Goal: Task Accomplishment & Management: Use online tool/utility

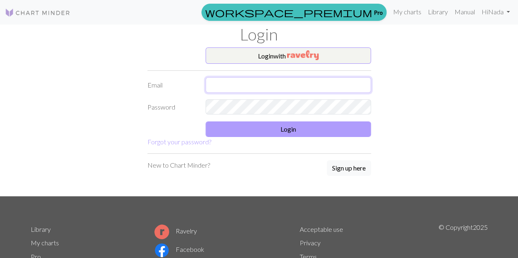
type input "080900nadya@gmail.com"
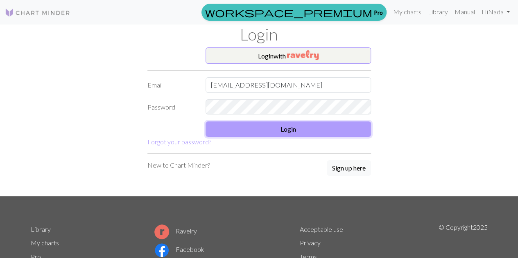
click at [313, 134] on button "Login" at bounding box center [288, 130] width 165 height 16
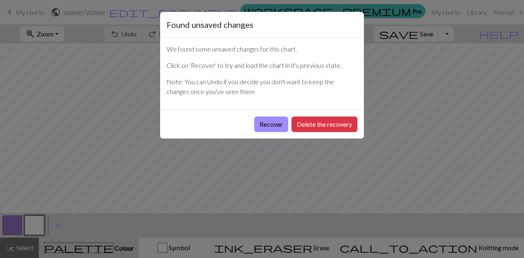
click at [253, 123] on div "Recover Delete the recovery" at bounding box center [262, 124] width 204 height 29
click at [261, 123] on button "Recover" at bounding box center [271, 125] width 34 height 16
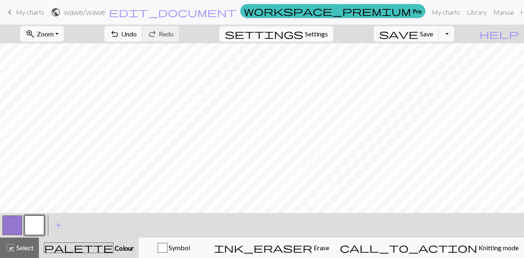
drag, startPoint x: 42, startPoint y: 11, endPoint x: 289, endPoint y: 25, distance: 247.4
click at [42, 11] on span "My charts" at bounding box center [30, 12] width 28 height 8
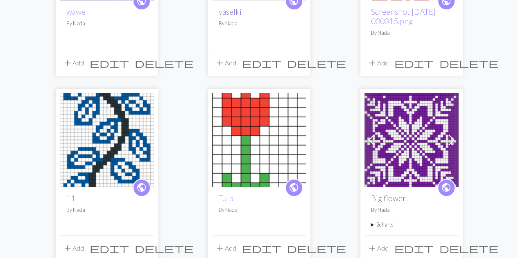
scroll to position [205, 0]
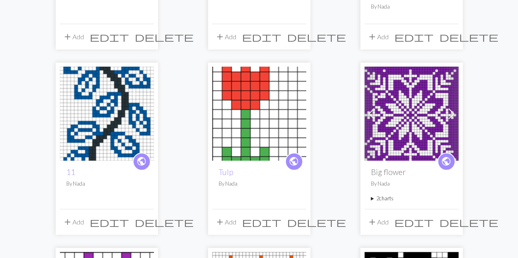
click at [425, 127] on img at bounding box center [412, 114] width 94 height 94
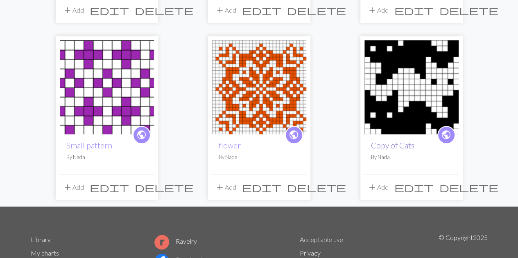
scroll to position [451, 0]
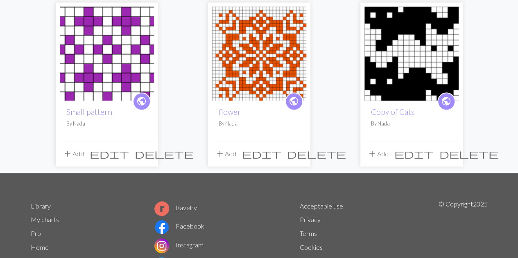
click at [295, 56] on img at bounding box center [259, 54] width 94 height 94
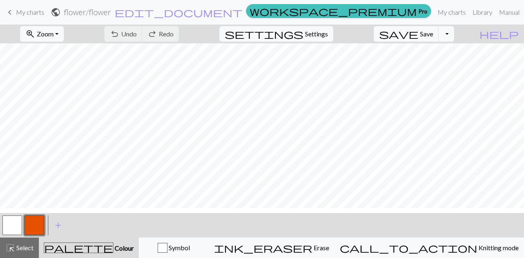
scroll to position [20, 0]
click at [326, 33] on span "Settings" at bounding box center [316, 34] width 23 height 10
select select "aran"
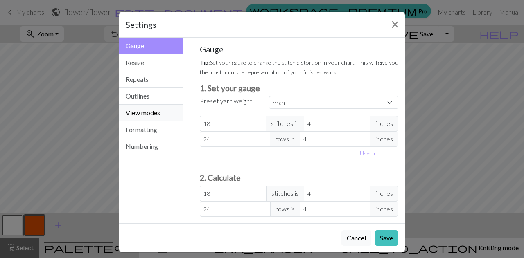
click at [151, 113] on button "View modes" at bounding box center [151, 113] width 64 height 17
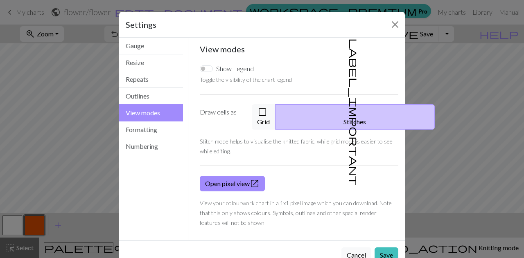
click at [354, 112] on button "label_important Stitches" at bounding box center [355, 116] width 160 height 25
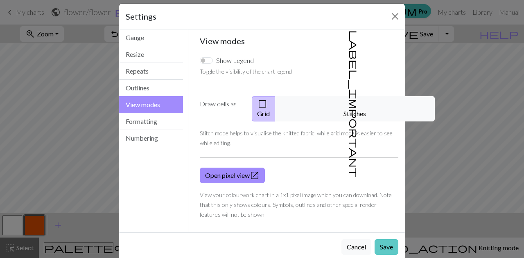
scroll to position [12, 0]
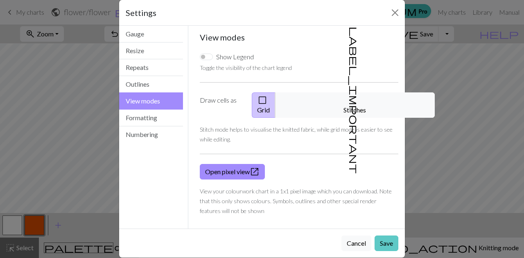
click at [389, 236] on button "Save" at bounding box center [387, 244] width 24 height 16
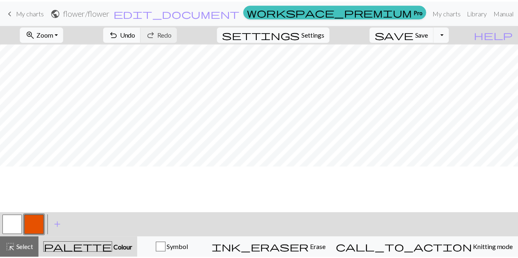
scroll to position [82, 0]
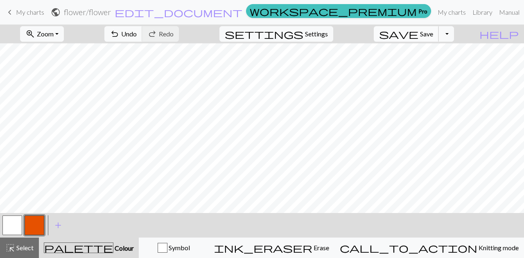
click at [419, 35] on span "save" at bounding box center [398, 33] width 39 height 11
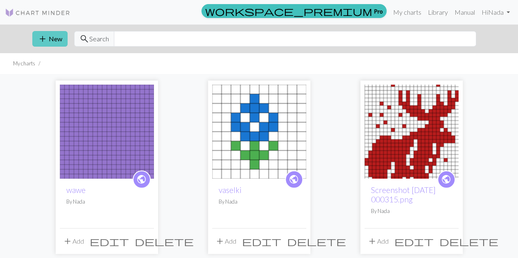
click at [52, 40] on button "add New" at bounding box center [49, 39] width 35 height 16
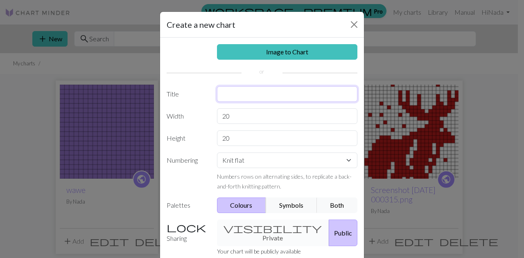
click at [233, 95] on input "text" at bounding box center [287, 94] width 141 height 16
type input "snowflake"
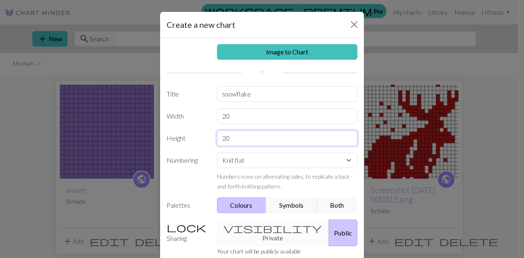
drag, startPoint x: 232, startPoint y: 137, endPoint x: 198, endPoint y: 136, distance: 34.0
click at [198, 136] on div "Height 20" at bounding box center [262, 139] width 201 height 16
type input "40"
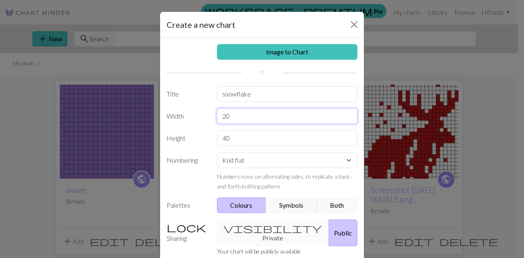
drag, startPoint x: 239, startPoint y: 114, endPoint x: 190, endPoint y: 103, distance: 50.8
click at [190, 104] on div "Image to Chart Title snowflake Width 20 Height 40 Numbering Knit flat Knit in t…" at bounding box center [262, 170] width 204 height 265
type input "3"
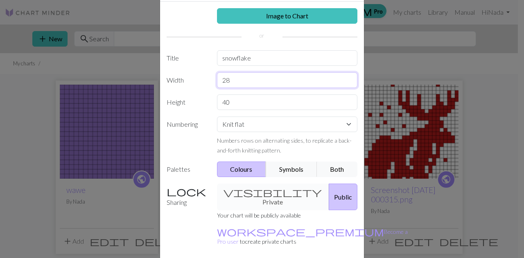
scroll to position [63, 0]
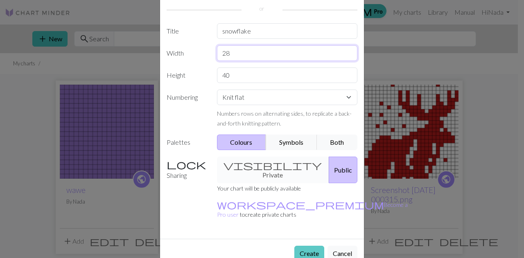
type input "28"
click at [302, 246] on button "Create" at bounding box center [310, 254] width 30 height 16
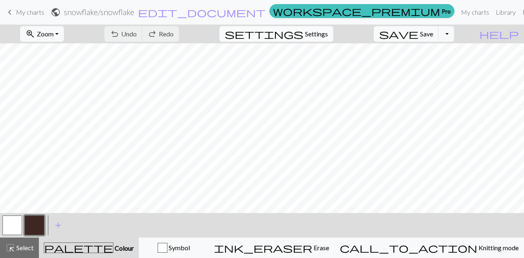
click at [317, 36] on span "Settings" at bounding box center [316, 34] width 23 height 10
select select "aran"
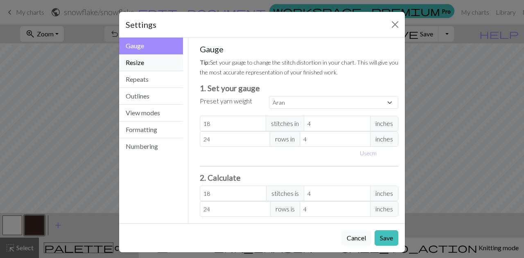
click at [130, 58] on button "Resize" at bounding box center [151, 62] width 64 height 17
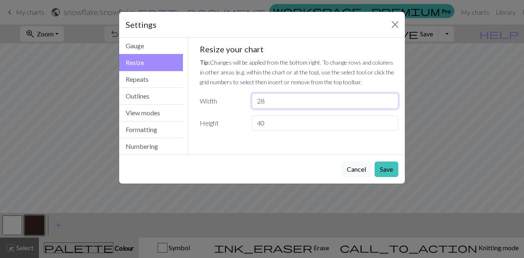
drag, startPoint x: 264, startPoint y: 102, endPoint x: 249, endPoint y: 101, distance: 15.2
click at [249, 101] on div "28" at bounding box center [325, 101] width 156 height 16
type input "1"
type input "24"
click at [384, 168] on button "Save" at bounding box center [387, 170] width 24 height 16
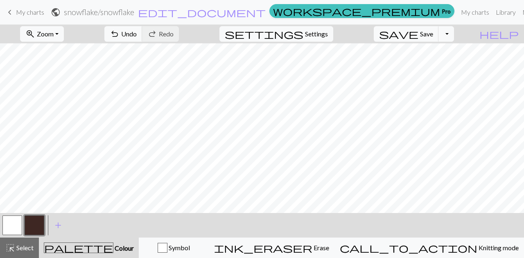
scroll to position [82, 0]
click at [17, 227] on button "button" at bounding box center [12, 226] width 20 height 20
click at [36, 225] on button "button" at bounding box center [35, 226] width 20 height 20
click at [143, 34] on button "undo Undo Undo" at bounding box center [123, 34] width 38 height 16
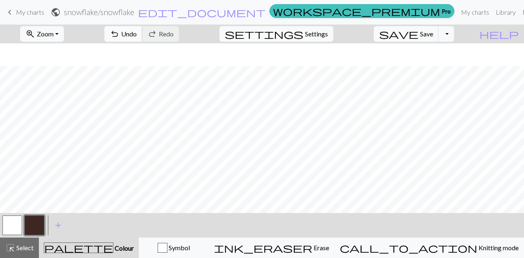
scroll to position [82, 0]
drag, startPoint x: 11, startPoint y: 226, endPoint x: 55, endPoint y: 216, distance: 45.4
click at [11, 226] on button "button" at bounding box center [12, 226] width 20 height 20
click at [6, 227] on button "button" at bounding box center [12, 226] width 20 height 20
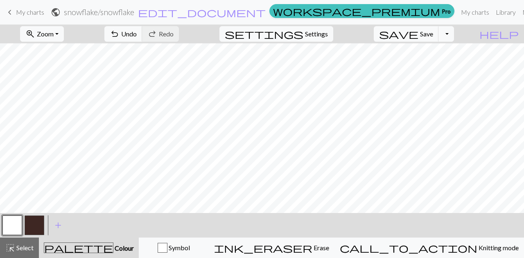
click at [33, 229] on button "button" at bounding box center [35, 226] width 20 height 20
click at [11, 226] on button "button" at bounding box center [12, 226] width 20 height 20
click at [42, 221] on button "button" at bounding box center [35, 226] width 20 height 20
drag, startPoint x: 171, startPoint y: 34, endPoint x: 180, endPoint y: 40, distance: 10.9
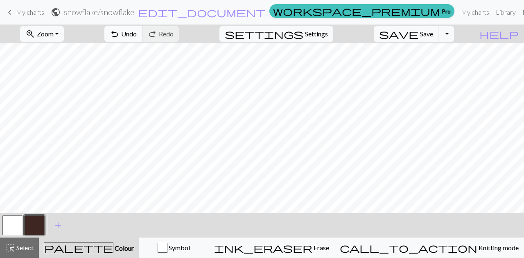
click at [137, 34] on span "Undo" at bounding box center [129, 34] width 16 height 8
click at [143, 31] on button "undo Undo Undo" at bounding box center [123, 34] width 38 height 16
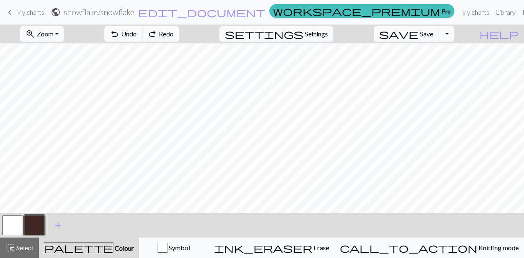
click at [143, 31] on button "undo Undo Undo" at bounding box center [123, 34] width 38 height 16
drag, startPoint x: 168, startPoint y: 31, endPoint x: 381, endPoint y: 32, distance: 213.0
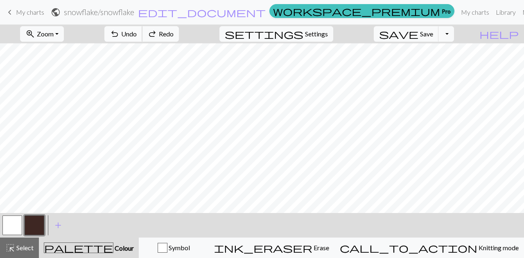
click at [143, 32] on button "undo Undo Undo" at bounding box center [123, 34] width 38 height 16
click at [454, 36] on button "Toggle Dropdown" at bounding box center [447, 34] width 16 height 16
click at [454, 35] on button "Toggle Dropdown" at bounding box center [447, 34] width 16 height 16
drag, startPoint x: 10, startPoint y: 16, endPoint x: 289, endPoint y: 32, distance: 279.8
click at [10, 16] on span "keyboard_arrow_left" at bounding box center [10, 12] width 10 height 11
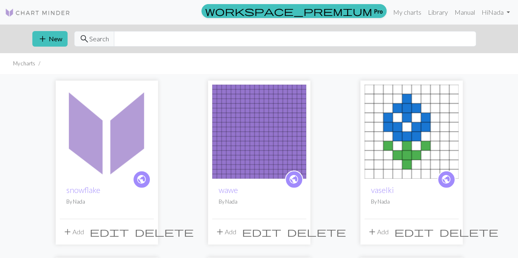
scroll to position [82, 0]
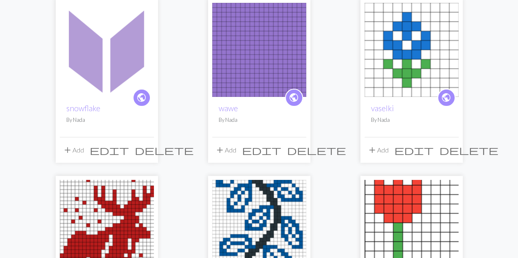
click at [147, 148] on span "delete" at bounding box center [164, 150] width 59 height 11
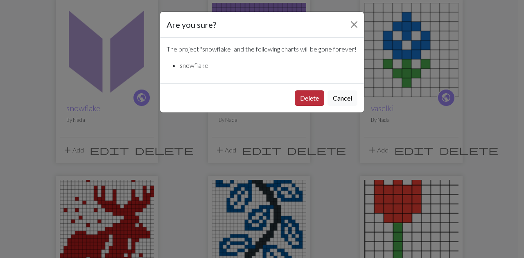
click at [312, 106] on button "Delete" at bounding box center [309, 99] width 29 height 16
